Goal: Complete application form

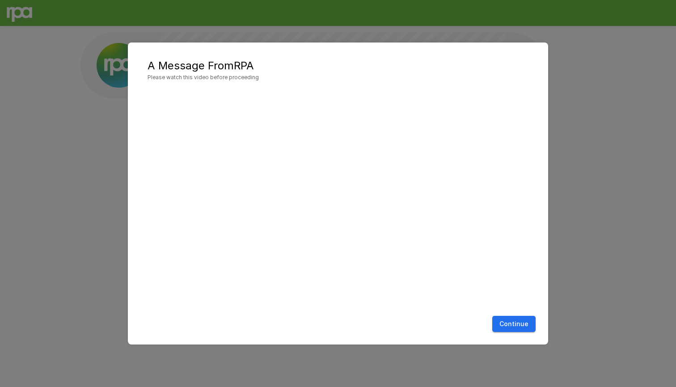
click at [519, 326] on button "Continue" at bounding box center [513, 324] width 43 height 17
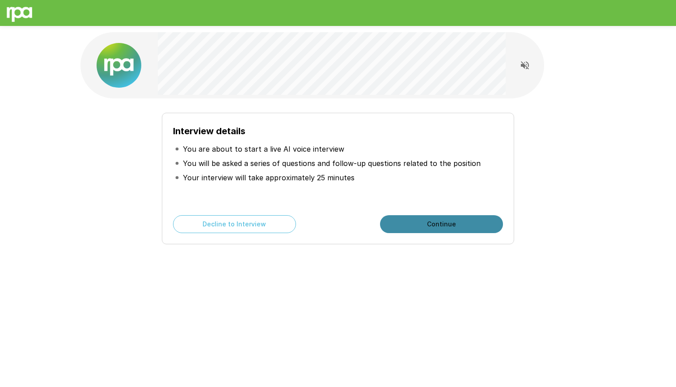
click at [438, 223] on button "Continue" at bounding box center [441, 224] width 123 height 18
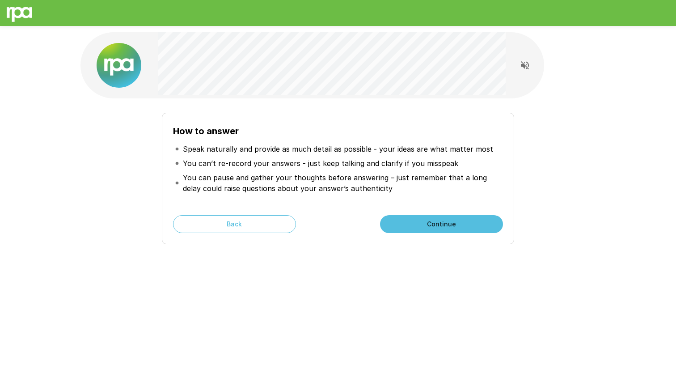
click at [442, 220] on button "Continue" at bounding box center [441, 224] width 123 height 18
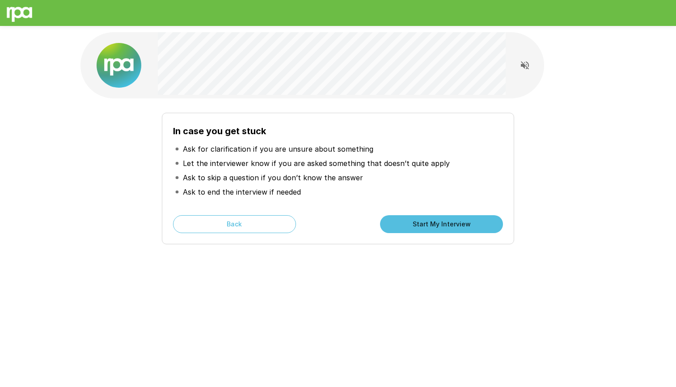
click at [443, 224] on button "Start My Interview" at bounding box center [441, 224] width 123 height 18
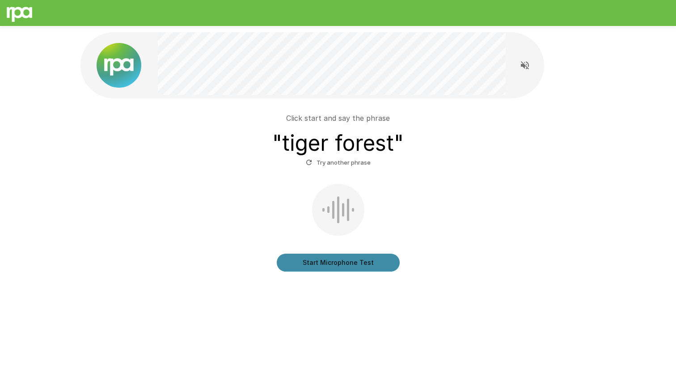
click at [338, 263] on button "Start Microphone Test" at bounding box center [338, 262] width 123 height 18
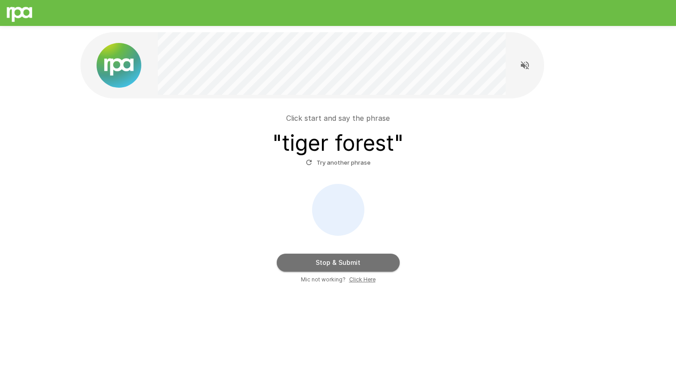
click at [342, 261] on button "Stop & Submit" at bounding box center [338, 262] width 123 height 18
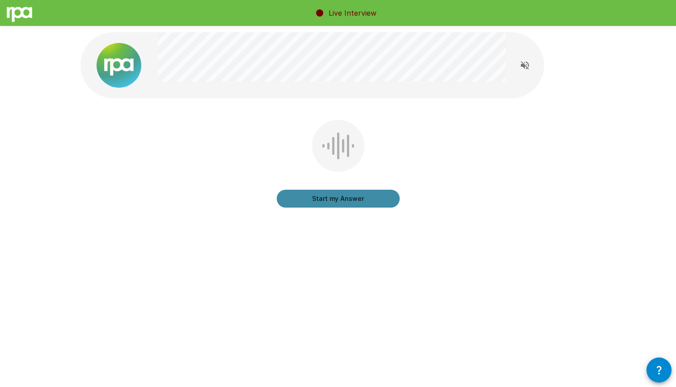
click at [339, 200] on button "Start my Answer" at bounding box center [338, 199] width 123 height 18
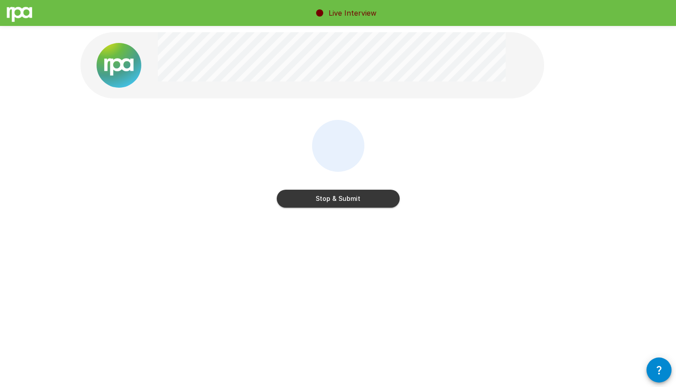
click at [339, 200] on button "Stop & Submit" at bounding box center [338, 199] width 123 height 18
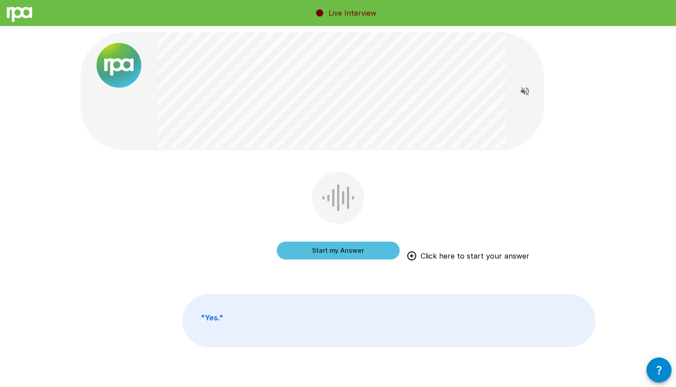
click at [335, 249] on button "Start my Answer" at bounding box center [338, 250] width 123 height 18
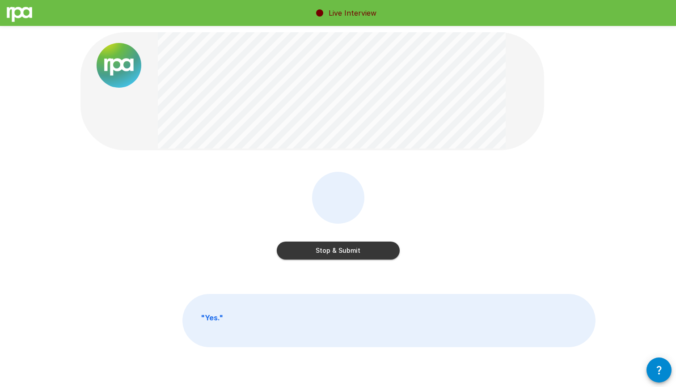
click at [335, 249] on button "Stop & Submit" at bounding box center [338, 250] width 123 height 18
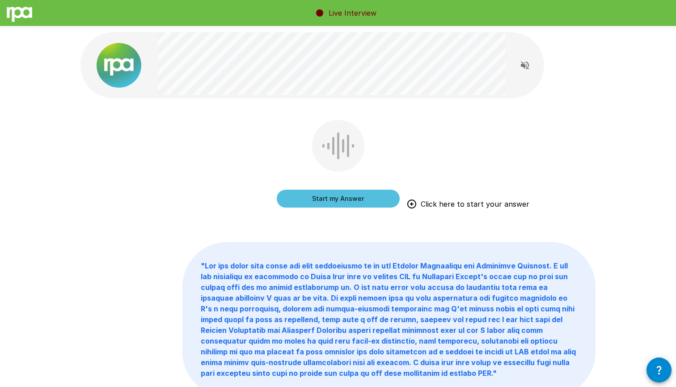
click at [335, 198] on button "Start my Answer" at bounding box center [338, 199] width 123 height 18
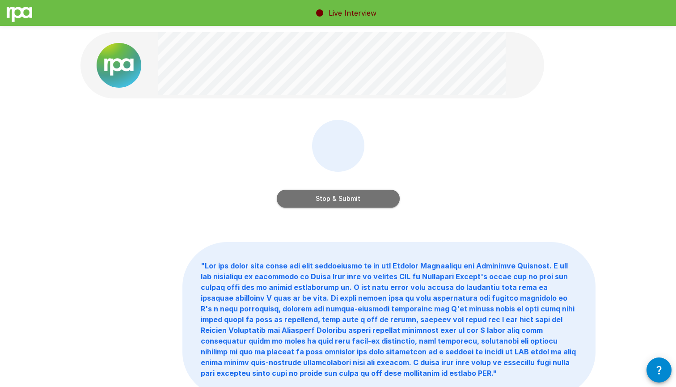
click at [335, 198] on button "Stop & Submit" at bounding box center [338, 199] width 123 height 18
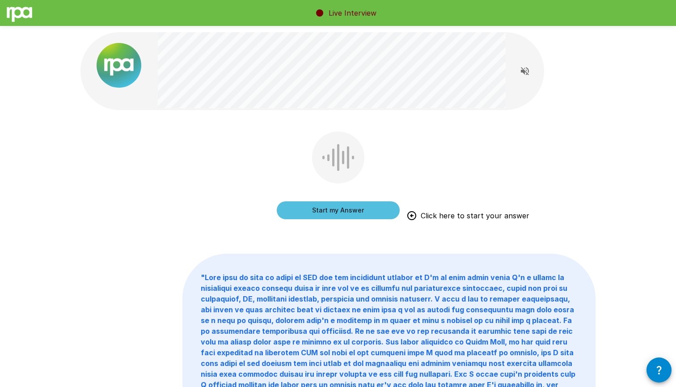
click at [334, 209] on button "Start my Answer" at bounding box center [338, 210] width 123 height 18
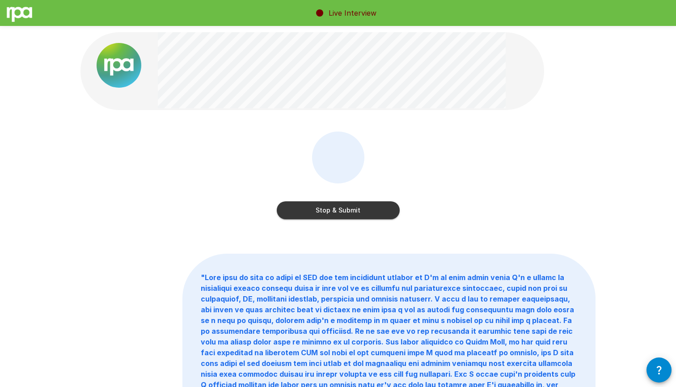
click at [340, 206] on button "Stop & Submit" at bounding box center [338, 210] width 123 height 18
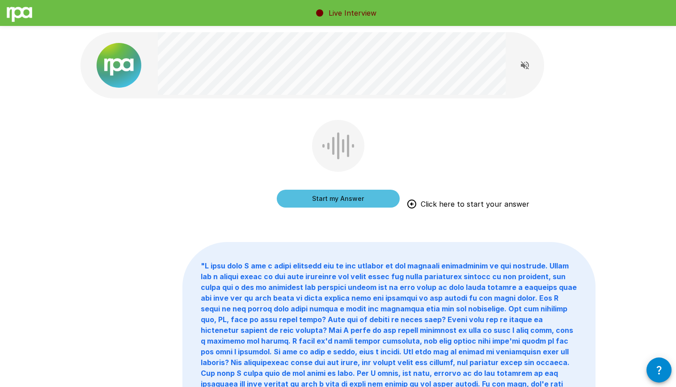
click at [338, 197] on button "Start my Answer" at bounding box center [338, 199] width 123 height 18
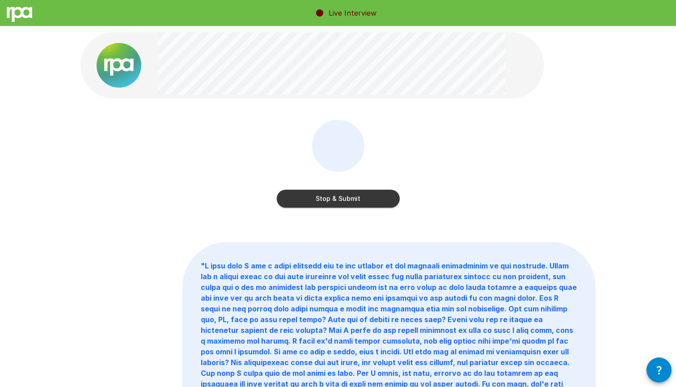
click at [338, 198] on button "Stop & Submit" at bounding box center [338, 199] width 123 height 18
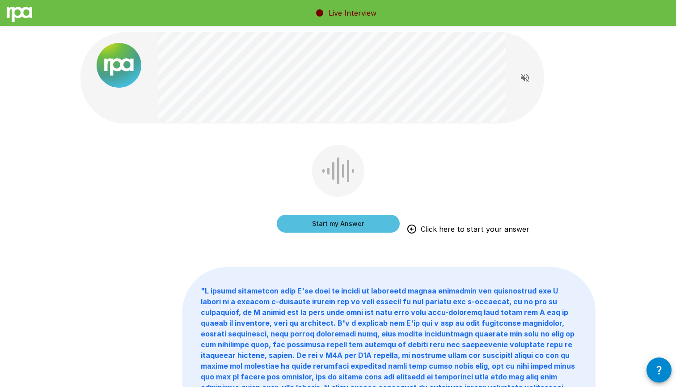
click at [337, 224] on button "Start my Answer" at bounding box center [338, 224] width 123 height 18
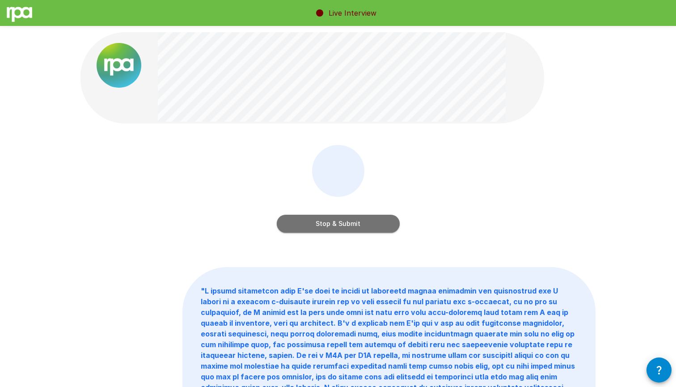
click at [337, 224] on button "Stop & Submit" at bounding box center [338, 224] width 123 height 18
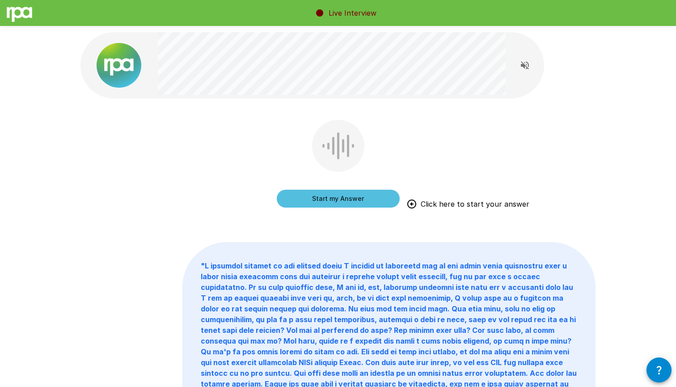
click at [334, 199] on button "Start my Answer" at bounding box center [338, 199] width 123 height 18
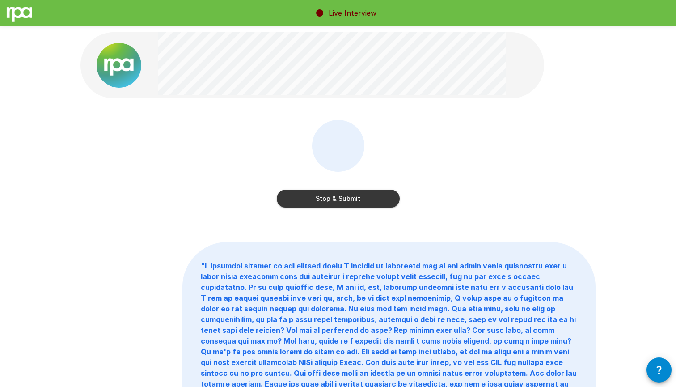
click at [334, 199] on button "Stop & Submit" at bounding box center [338, 199] width 123 height 18
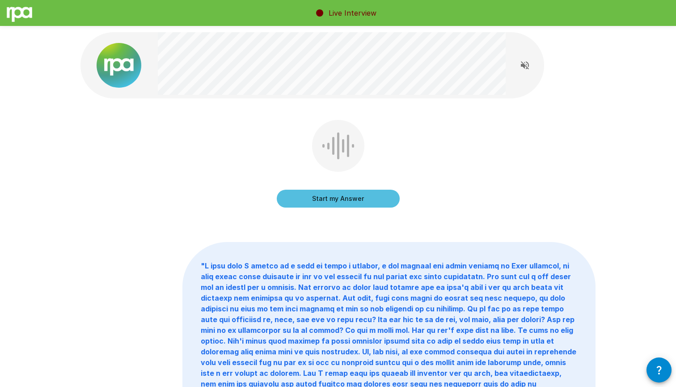
click at [333, 196] on button "Start my Answer" at bounding box center [338, 199] width 123 height 18
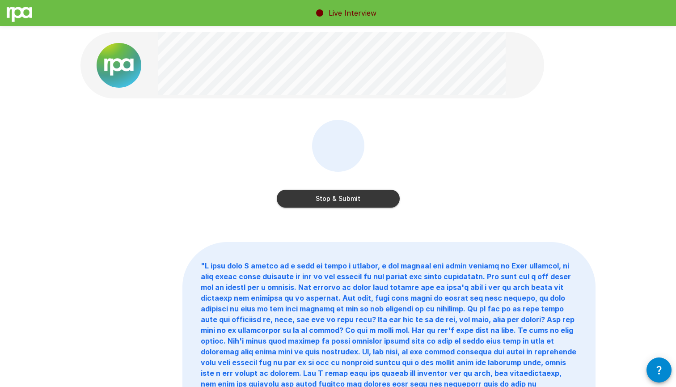
click at [333, 196] on button "Stop & Submit" at bounding box center [338, 199] width 123 height 18
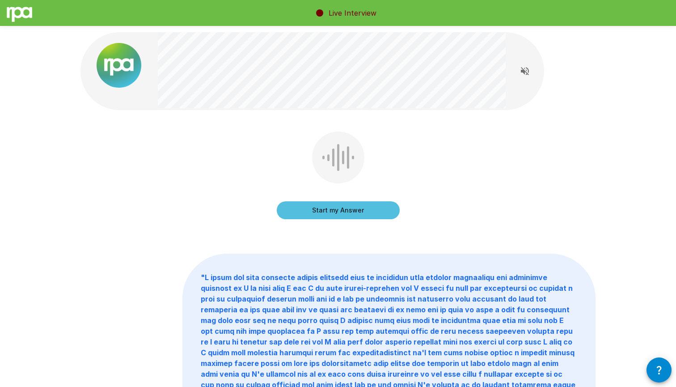
click at [333, 210] on button "Start my Answer" at bounding box center [338, 210] width 123 height 18
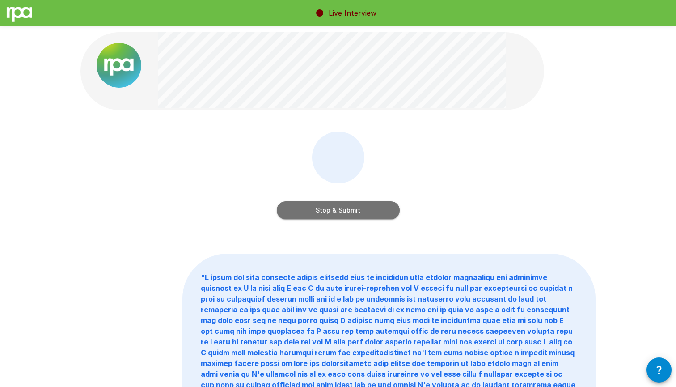
click at [333, 210] on button "Stop & Submit" at bounding box center [338, 210] width 123 height 18
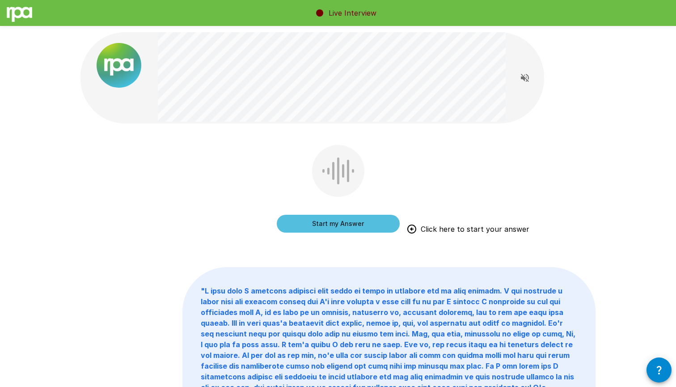
click at [336, 224] on button "Start my Answer" at bounding box center [338, 224] width 123 height 18
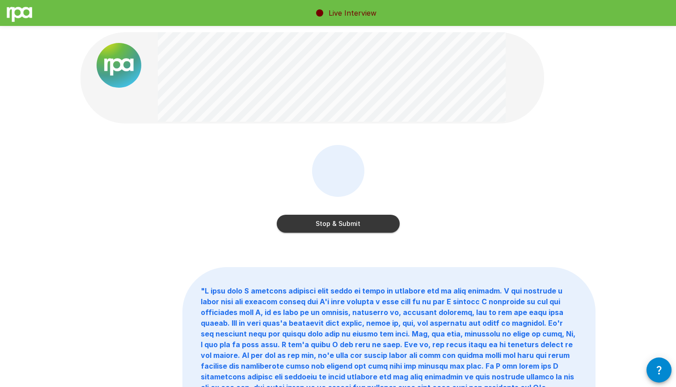
click at [339, 224] on button "Stop & Submit" at bounding box center [338, 224] width 123 height 18
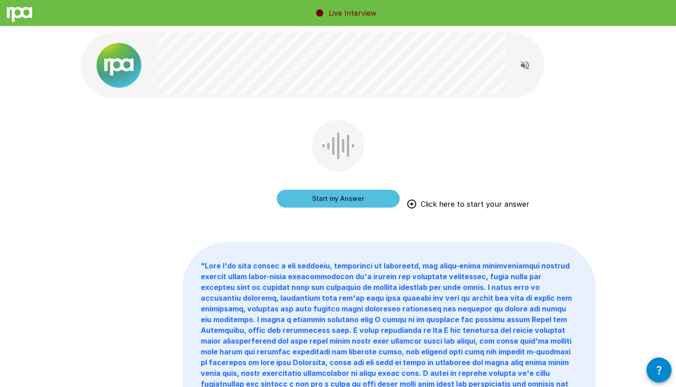
click at [337, 199] on button "Start my Answer" at bounding box center [338, 199] width 123 height 18
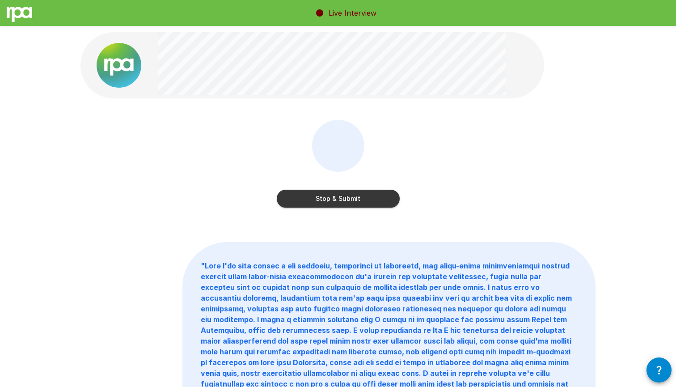
click at [337, 199] on button "Stop & Submit" at bounding box center [338, 199] width 123 height 18
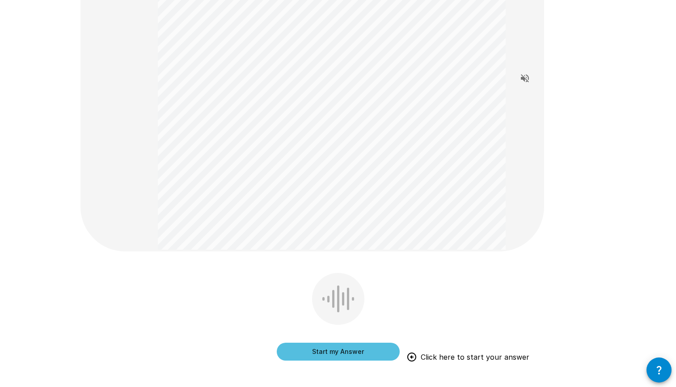
scroll to position [245, 0]
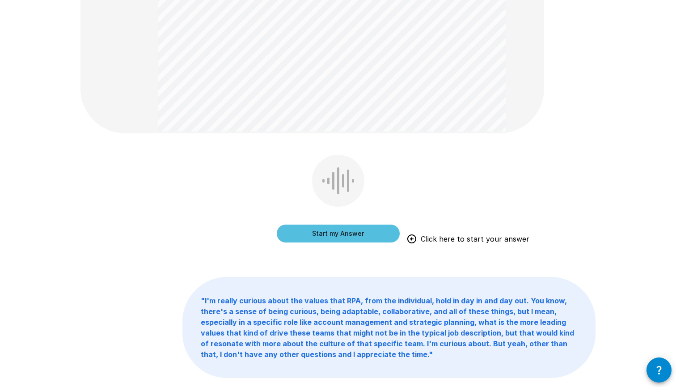
click at [349, 236] on button "Start my Answer" at bounding box center [338, 233] width 123 height 18
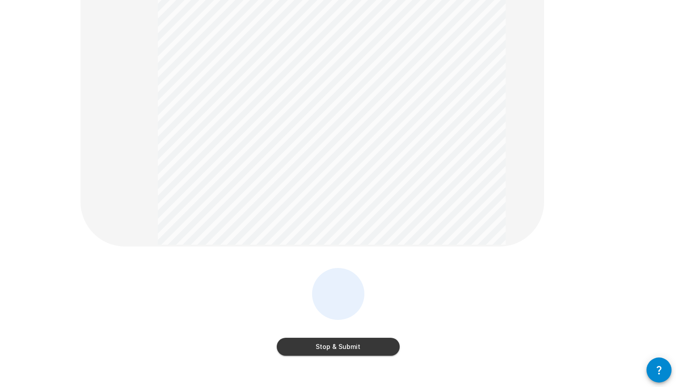
scroll to position [133, 0]
click at [339, 348] on button "Stop & Submit" at bounding box center [338, 345] width 123 height 18
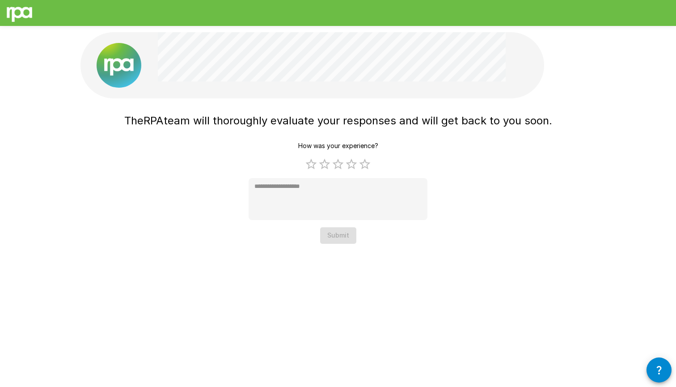
scroll to position [0, 0]
click at [368, 165] on label "5 Stars" at bounding box center [364, 163] width 13 height 13
type textarea "*"
click at [345, 238] on button "Submit" at bounding box center [338, 235] width 36 height 17
